Goal: Task Accomplishment & Management: Complete application form

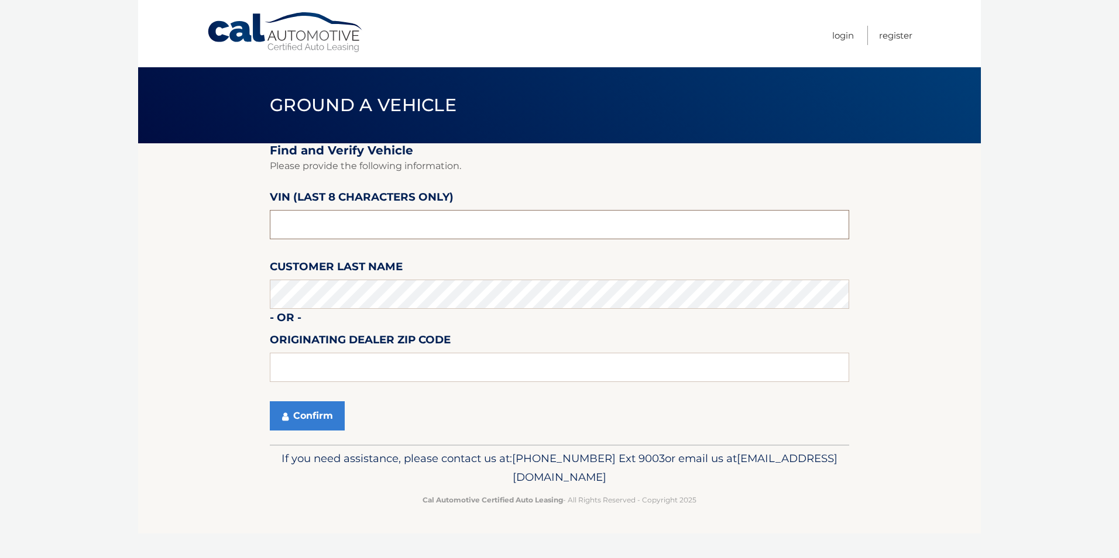
click at [361, 215] on input "text" at bounding box center [560, 224] width 580 height 29
click at [320, 407] on button "Confirm" at bounding box center [307, 416] width 75 height 29
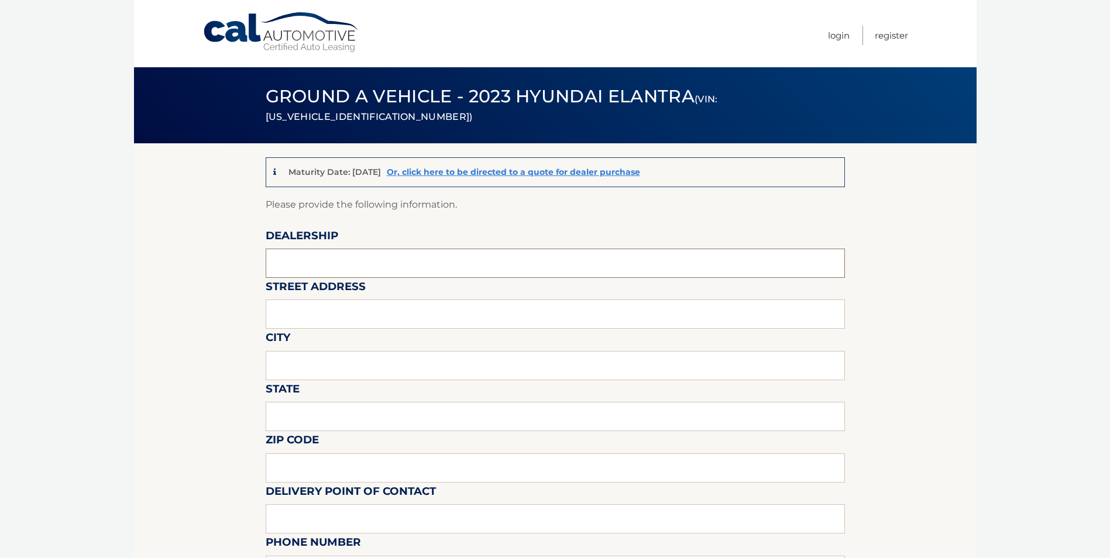
click at [380, 254] on input "text" at bounding box center [556, 263] width 580 height 29
type input "FREEHOLD HYUNDAI"
type input "4065 US 9"
type input "FREEHOLD"
type input "[US_STATE]"
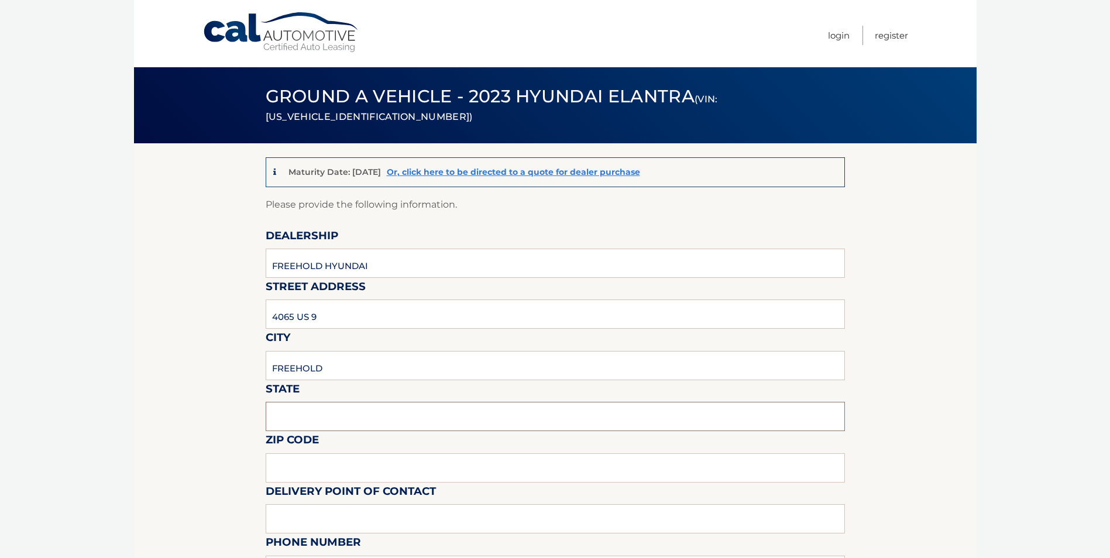
type input "07728"
type input "[PERSON_NAME]"
type input "7326160589"
type input "[EMAIL_ADDRESS][DOMAIN_NAME]"
type input "[PERSON_NAME]"
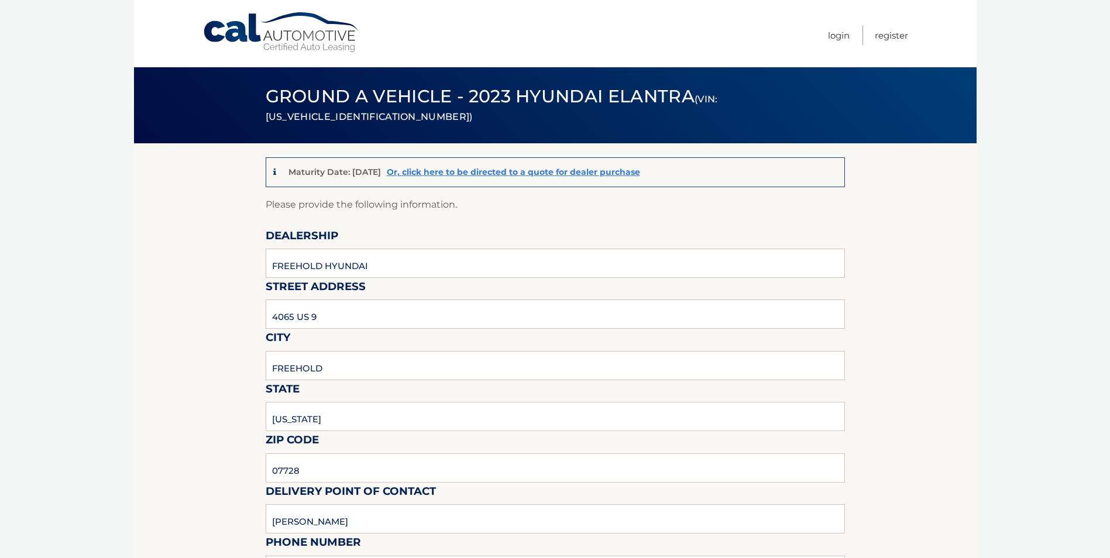
type input "9088390905"
type input "DNELSON@FREEHOLDHYUNDAI.COM"
type input "PICKUP MONDAY THRU SATURDAY 9AM TO 6PM."
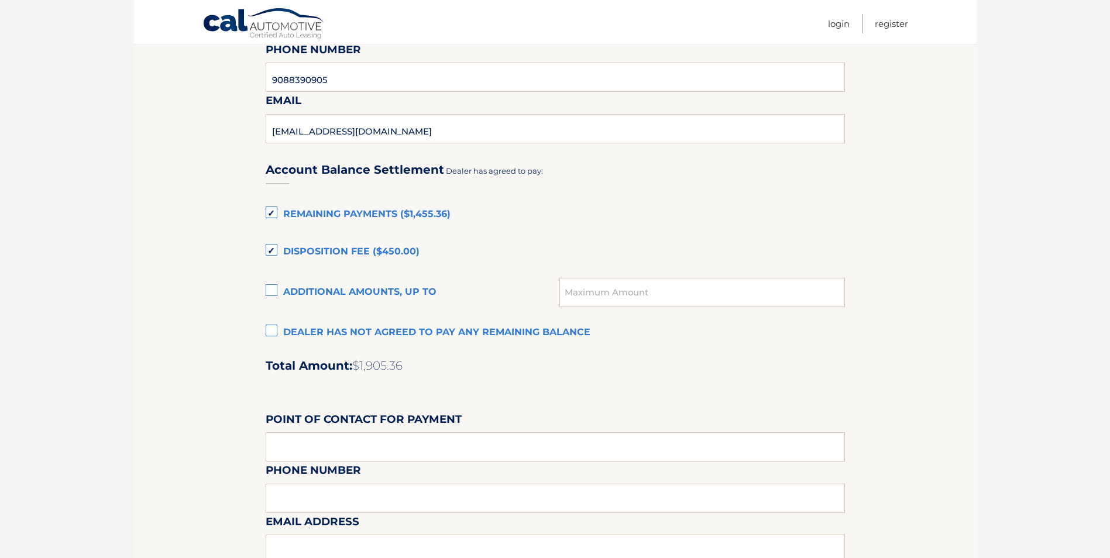
scroll to position [702, 0]
click at [272, 217] on label "Remaining Payments ($1,455.36)" at bounding box center [556, 213] width 580 height 23
click at [0, 0] on input "Remaining Payments ($1,455.36)" at bounding box center [0, 0] width 0 height 0
click at [268, 244] on label "Disposition Fee ($450.00)" at bounding box center [556, 250] width 580 height 23
click at [0, 0] on input "Disposition Fee ($450.00)" at bounding box center [0, 0] width 0 height 0
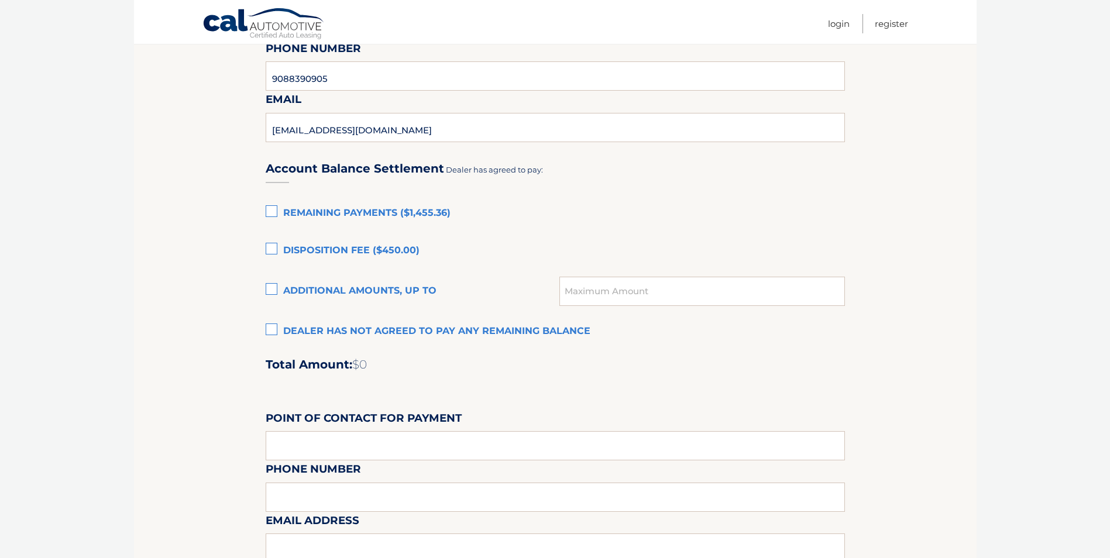
click at [270, 331] on label "Dealer has not agreed to pay any remaining balance" at bounding box center [556, 331] width 580 height 23
click at [0, 0] on input "Dealer has not agreed to pay any remaining balance" at bounding box center [0, 0] width 0 height 0
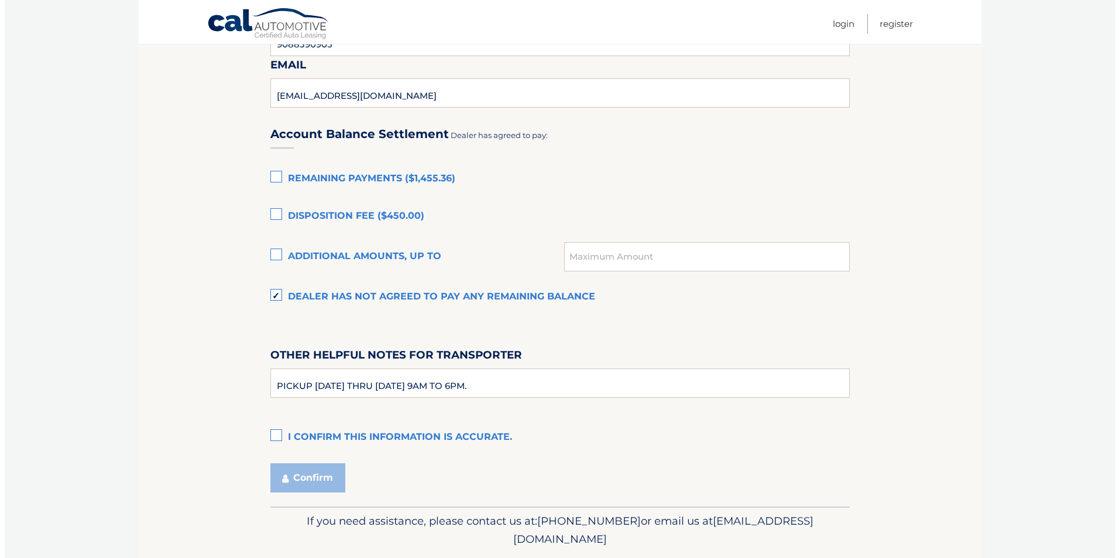
scroll to position [774, 0]
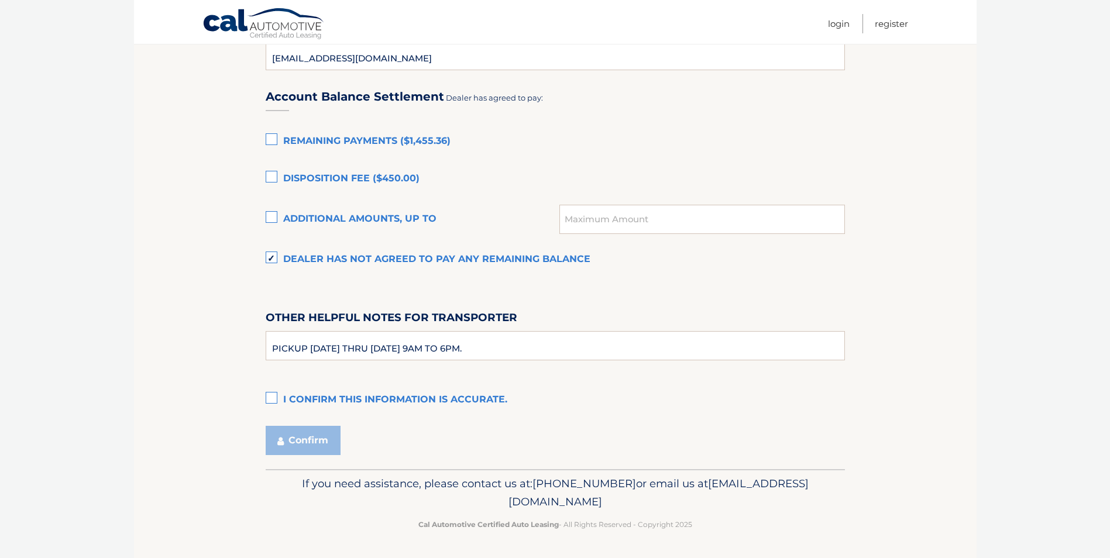
click at [267, 396] on label "I confirm this information is accurate." at bounding box center [556, 400] width 580 height 23
click at [0, 0] on input "I confirm this information is accurate." at bounding box center [0, 0] width 0 height 0
click at [304, 440] on button "Confirm" at bounding box center [303, 440] width 75 height 29
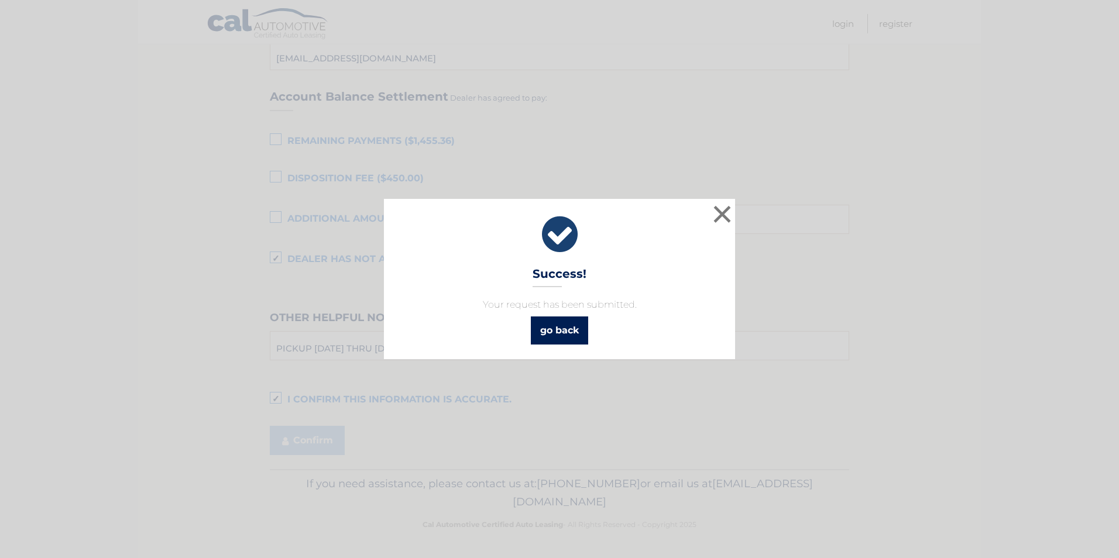
click at [559, 322] on link "go back" at bounding box center [559, 331] width 57 height 28
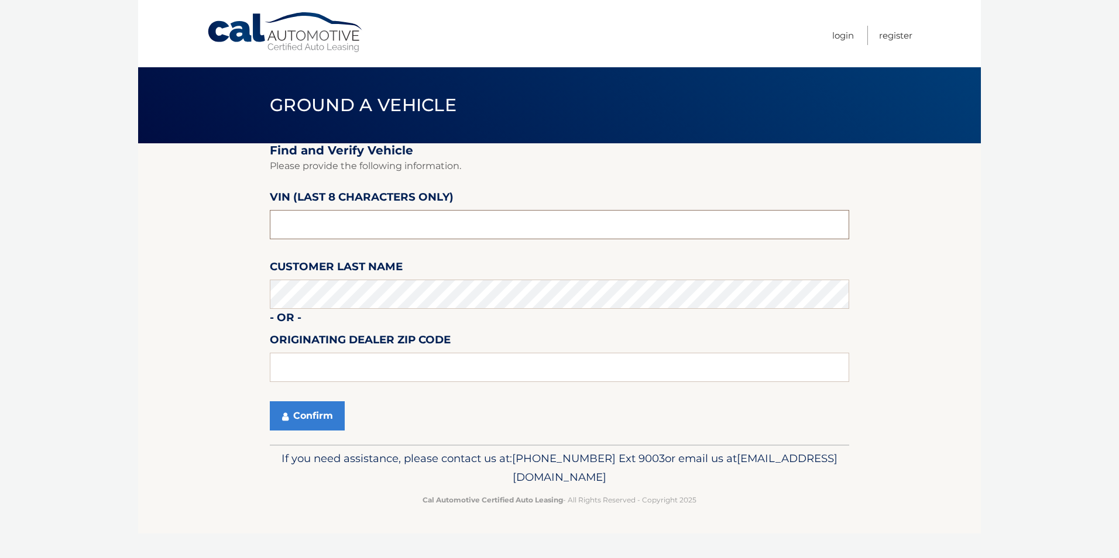
click at [386, 223] on input "text" at bounding box center [560, 224] width 580 height 29
click at [317, 419] on button "Confirm" at bounding box center [307, 416] width 75 height 29
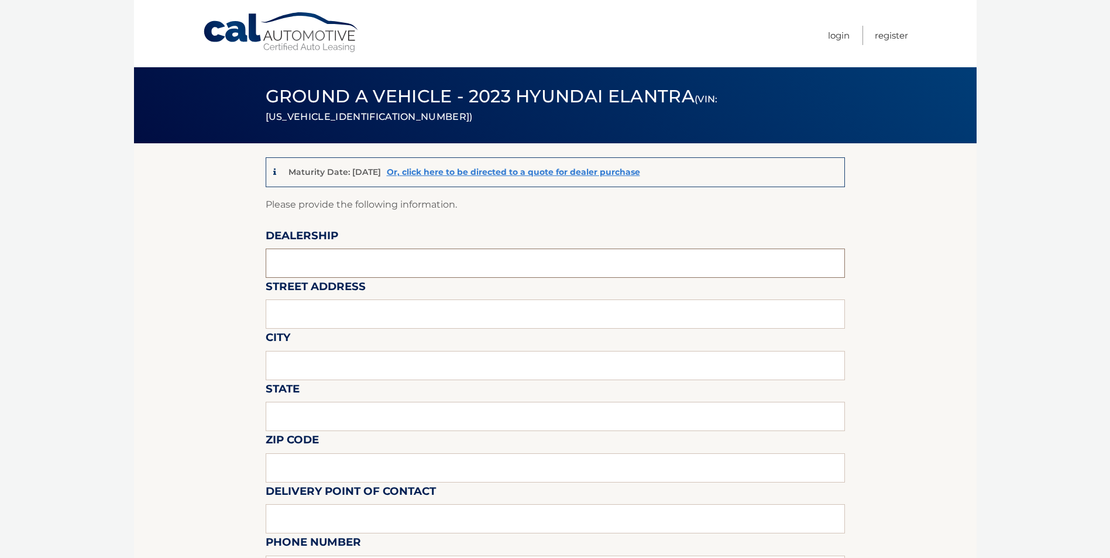
click at [304, 255] on input "text" at bounding box center [556, 263] width 580 height 29
type input "FREEHOLD HYUNDAI"
type input "4065 US 9"
type input "FREEHOLD"
type input "NEW JERSEY"
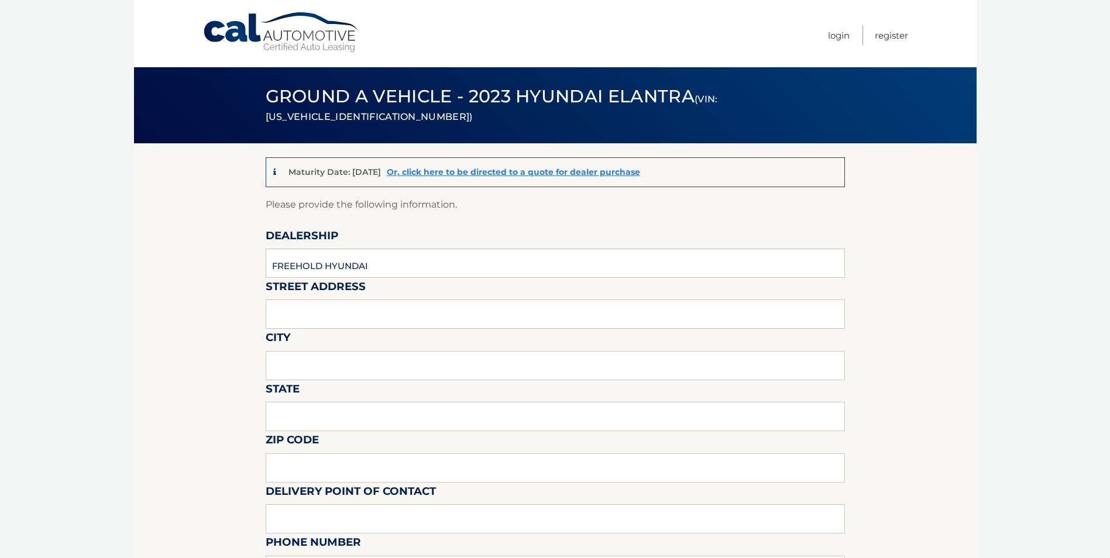
type input "07728"
type input "MIKE MACKEY"
type input "7326160589"
type input "MMACKEY@FREEHOLDHYUNDAI.COM"
type input "DAN NELSON"
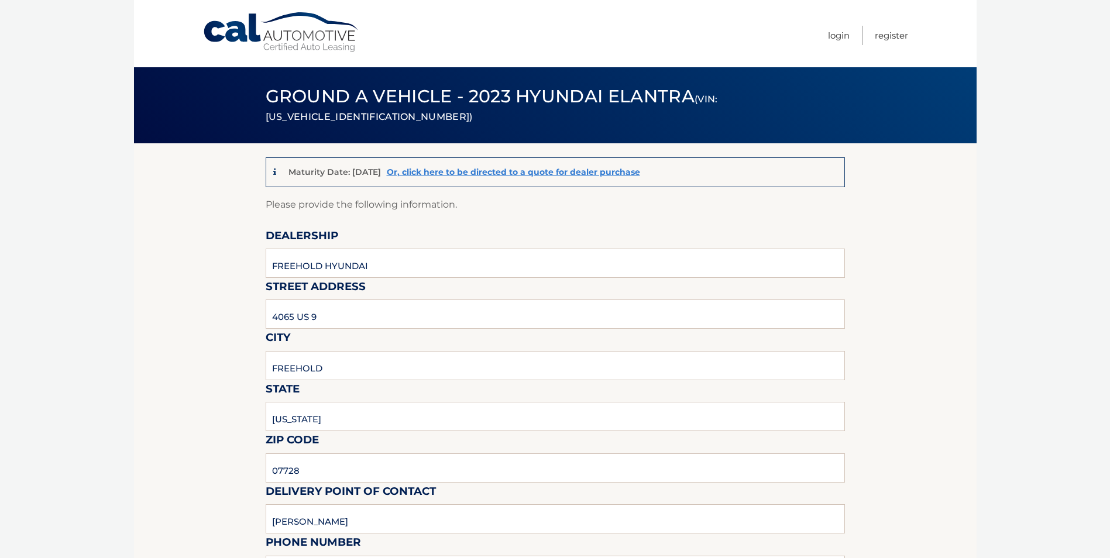
type input "9088390905"
type input "DNELSON@FREEHOLDHYUNDAI.COM"
type input "PICKUP MONDAY THRU SATURDAY 9AM TO 6PM."
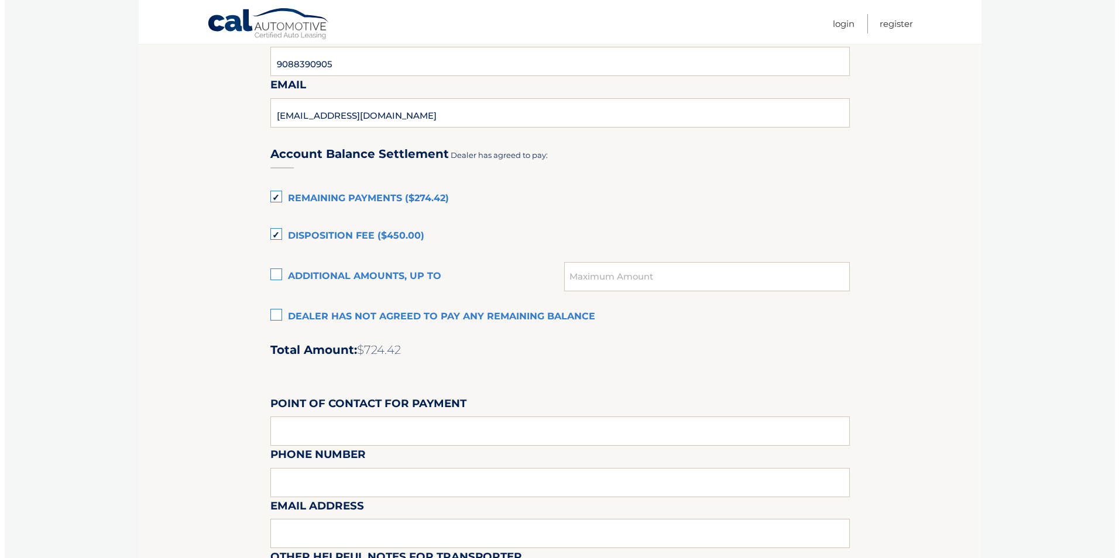
scroll to position [761, 0]
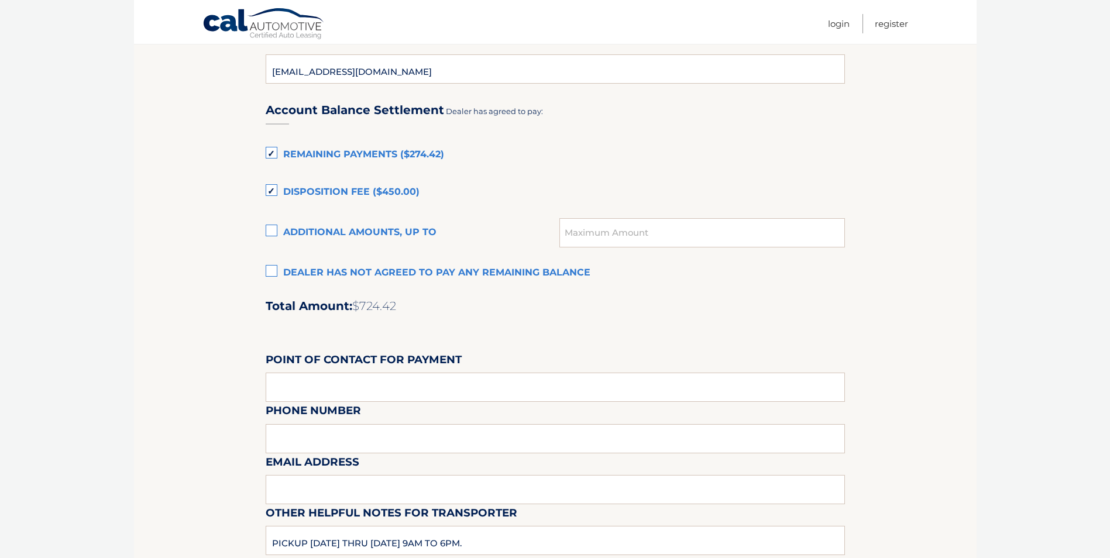
click at [272, 152] on label "Remaining Payments ($274.42)" at bounding box center [556, 154] width 580 height 23
click at [0, 0] on input "Remaining Payments ($274.42)" at bounding box center [0, 0] width 0 height 0
click at [270, 190] on label "Disposition Fee ($450.00)" at bounding box center [556, 192] width 580 height 23
click at [0, 0] on input "Disposition Fee ($450.00)" at bounding box center [0, 0] width 0 height 0
click at [271, 272] on label "Dealer has not agreed to pay any remaining balance" at bounding box center [556, 273] width 580 height 23
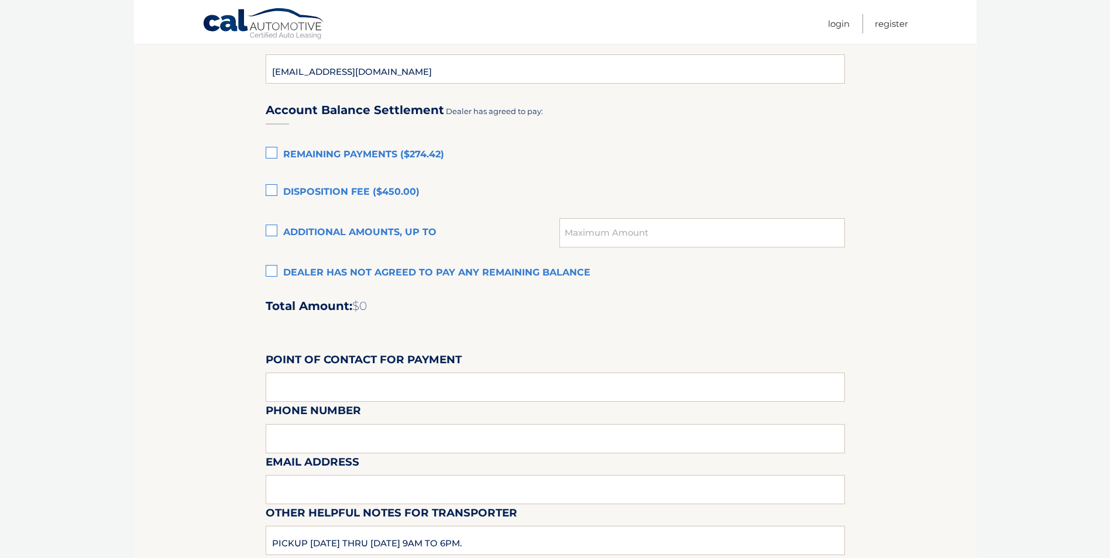
click at [0, 0] on input "Dealer has not agreed to pay any remaining balance" at bounding box center [0, 0] width 0 height 0
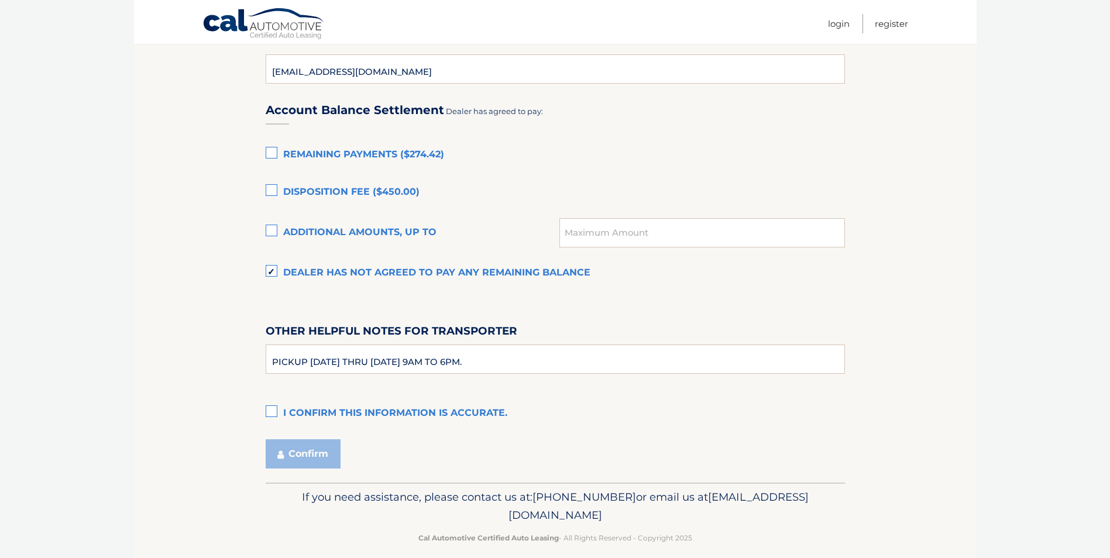
click at [272, 406] on label "I confirm this information is accurate." at bounding box center [556, 413] width 580 height 23
click at [0, 0] on input "I confirm this information is accurate." at bounding box center [0, 0] width 0 height 0
click at [291, 457] on button "Confirm" at bounding box center [303, 454] width 75 height 29
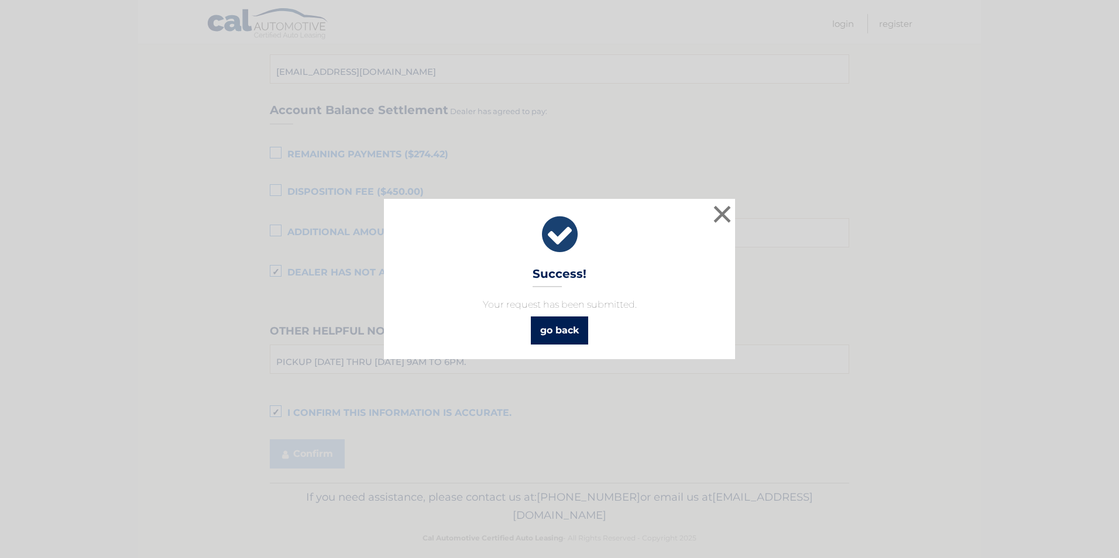
click at [564, 335] on link "go back" at bounding box center [559, 331] width 57 height 28
